Goal: Find specific page/section: Find specific page/section

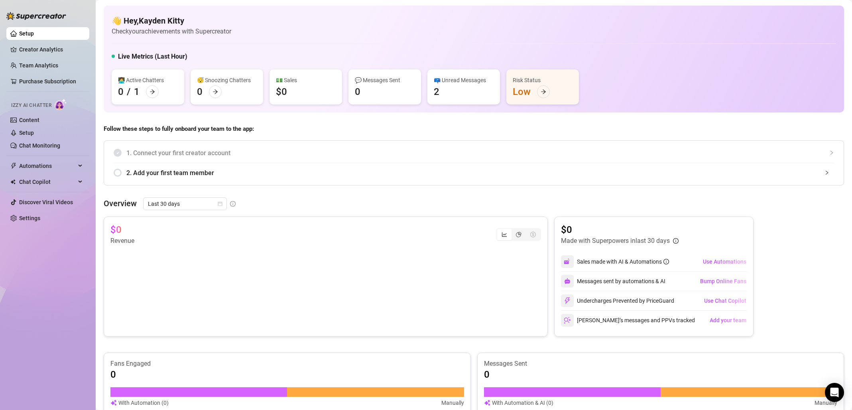
scroll to position [238, 0]
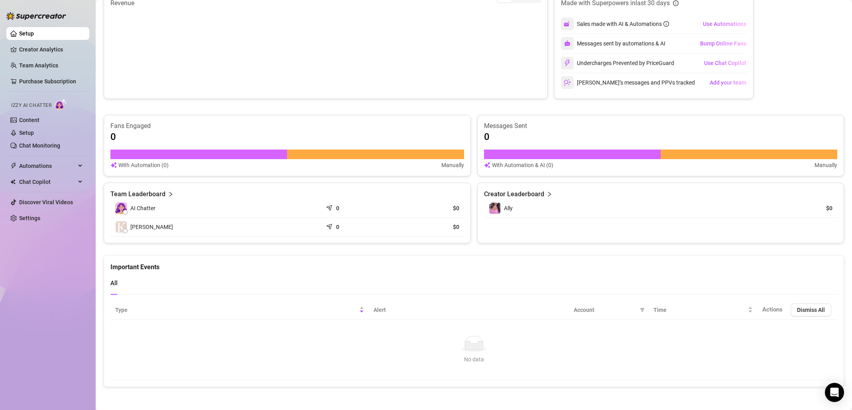
click at [34, 30] on link "Setup" at bounding box center [26, 33] width 15 height 6
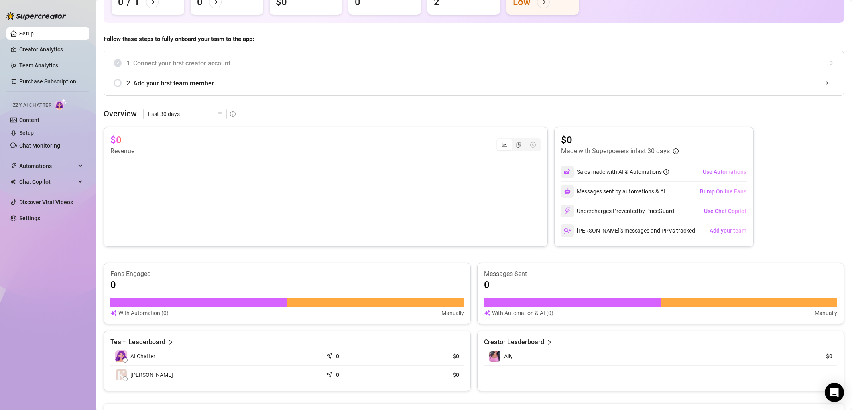
scroll to position [0, 0]
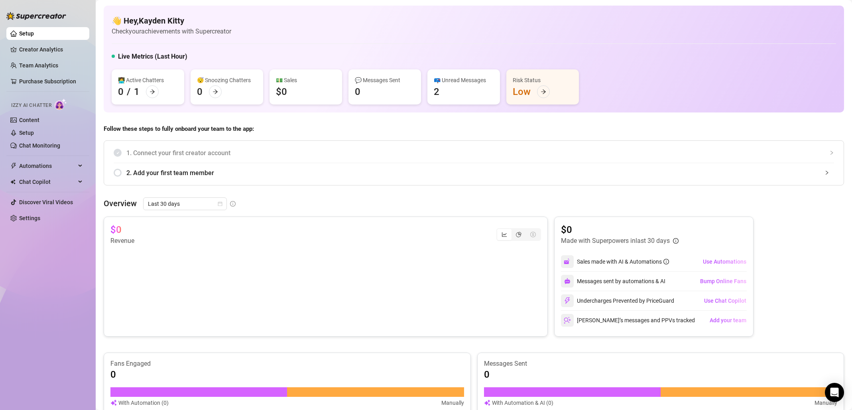
click at [34, 37] on link "Setup" at bounding box center [26, 33] width 15 height 6
click at [61, 50] on link "Creator Analytics" at bounding box center [51, 49] width 64 height 13
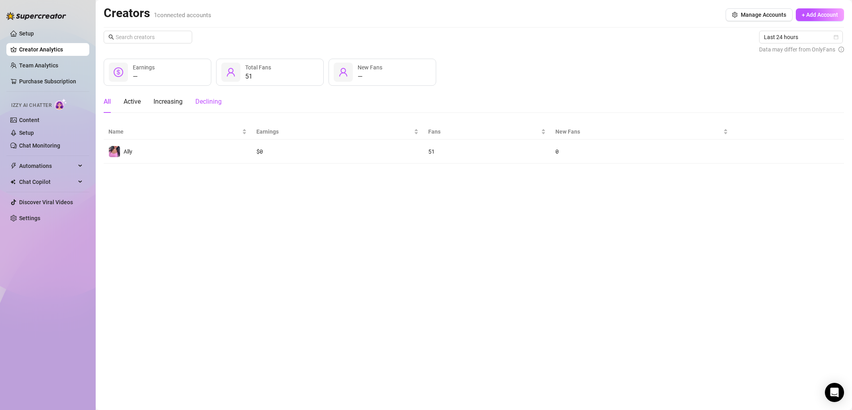
click at [215, 103] on div "Declining" at bounding box center [208, 102] width 26 height 10
click at [171, 102] on div "Increasing" at bounding box center [168, 102] width 29 height 10
click at [137, 101] on div "Active" at bounding box center [132, 102] width 17 height 10
click at [102, 101] on main "Creators 1 connected accounts Manage Accounts + Add Account Last 24 hours Data …" at bounding box center [474, 205] width 757 height 410
